Goal: Information Seeking & Learning: Learn about a topic

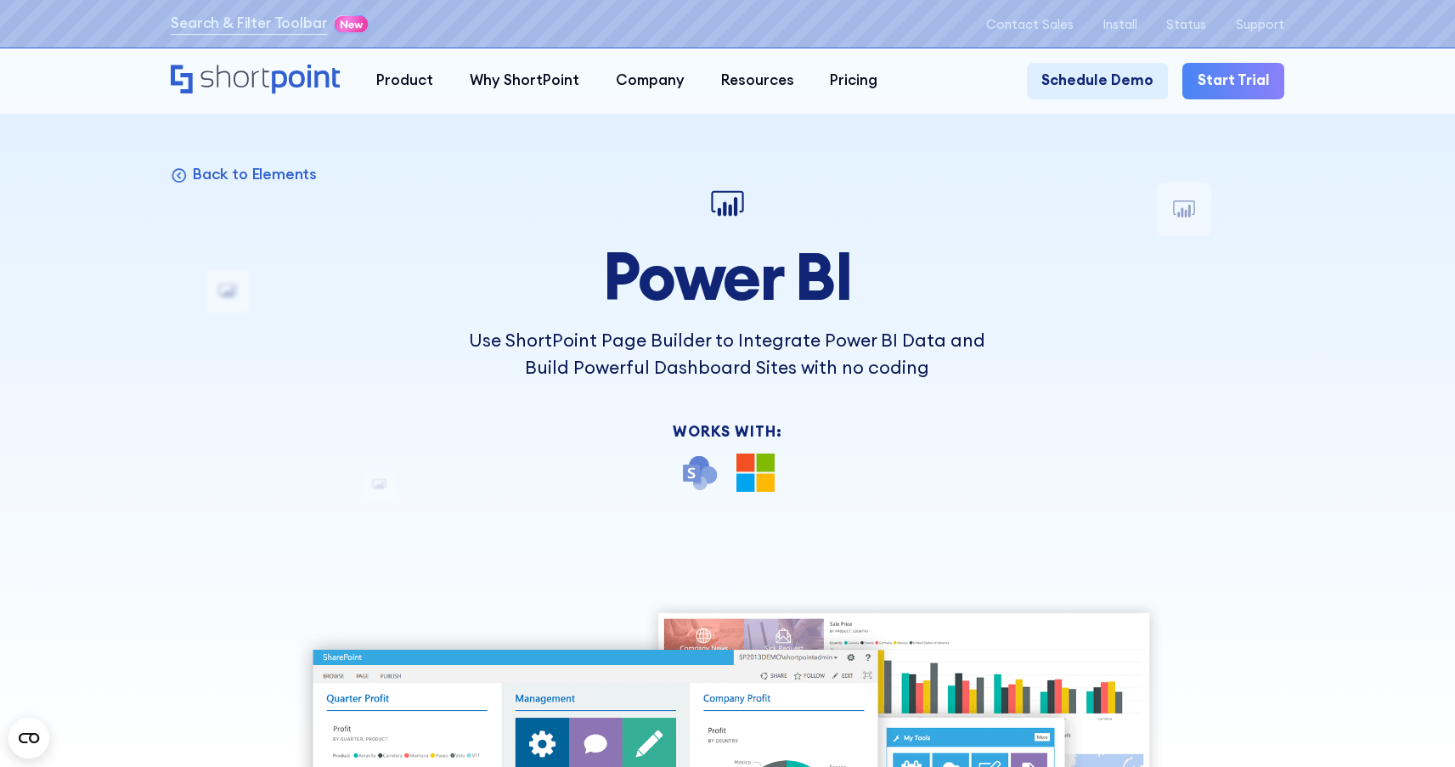
click at [414, 248] on div "Back to Elements Power BI Use ShortPoint Page Builder to Integrate Power BI Dat…" at bounding box center [727, 731] width 1112 height 1099
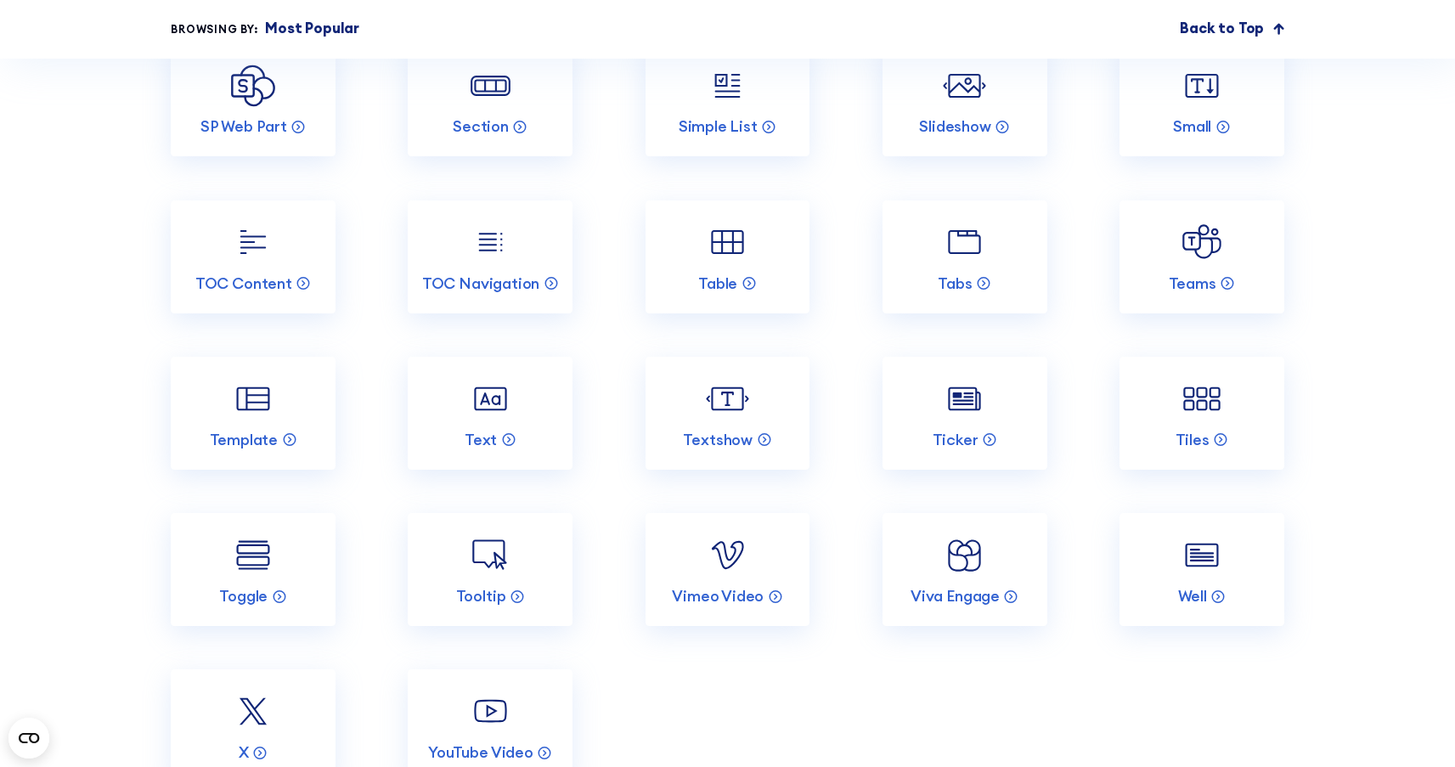
scroll to position [3217, 0]
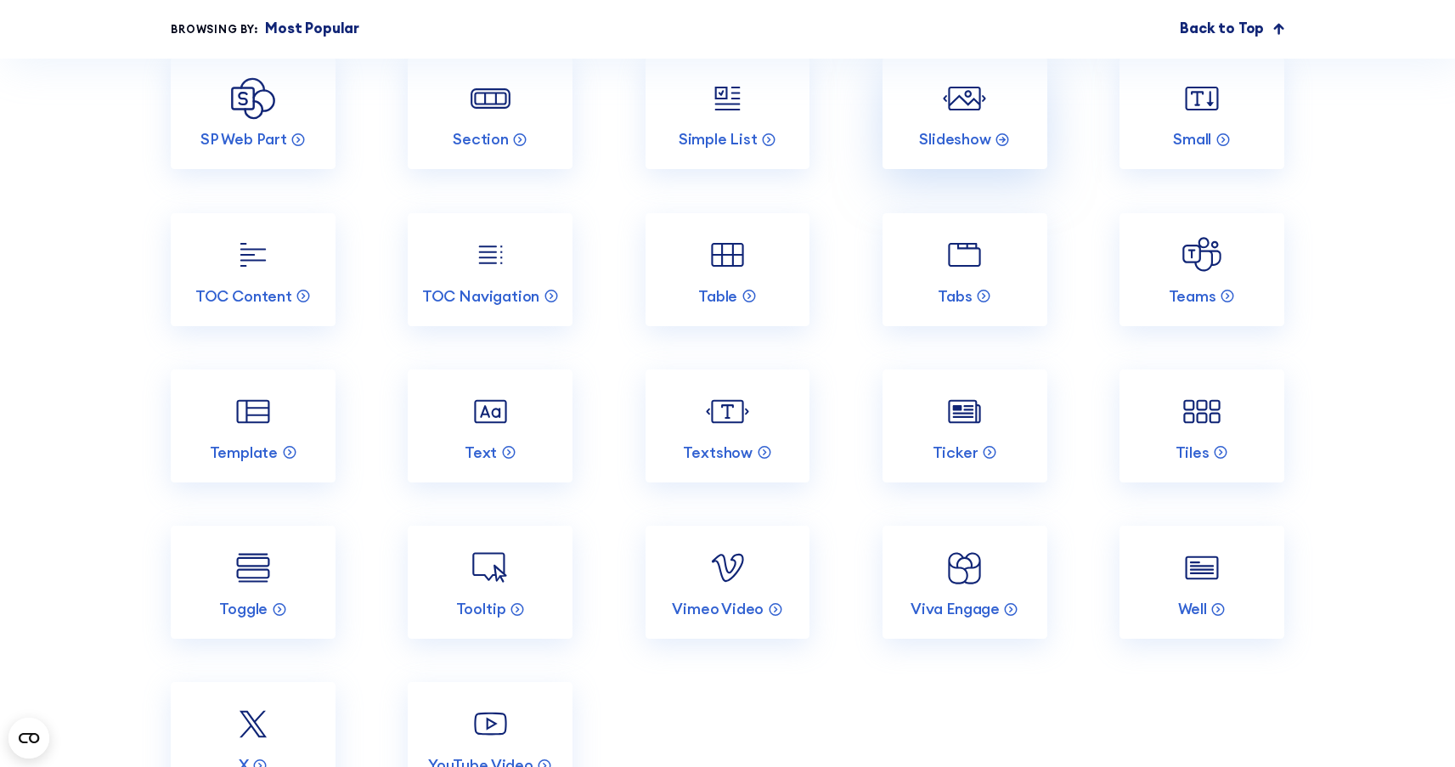
click at [962, 155] on link "Slideshow" at bounding box center [964, 113] width 165 height 113
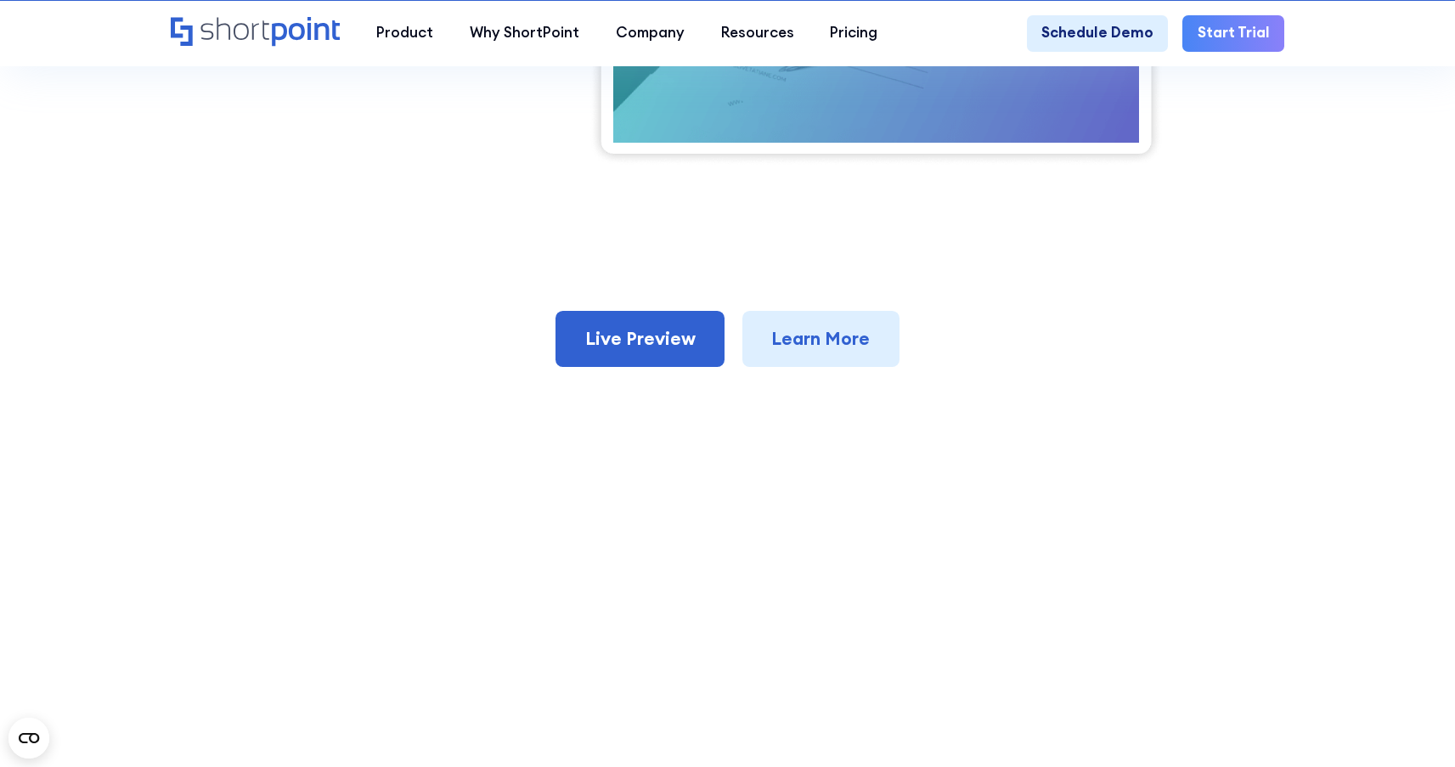
scroll to position [1034, 0]
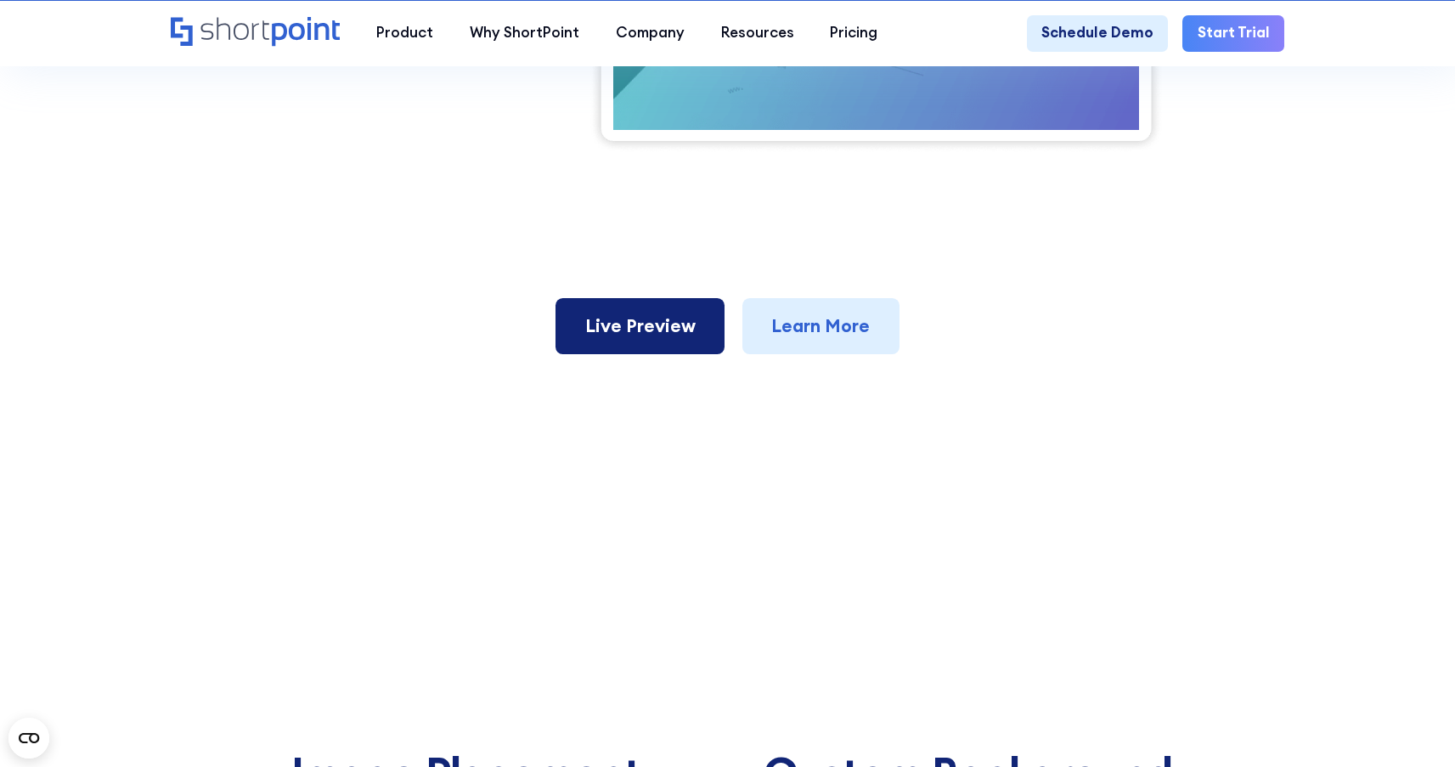
click at [627, 354] on link "Live Preview" at bounding box center [639, 326] width 169 height 56
